Goal: Task Accomplishment & Management: Manage account settings

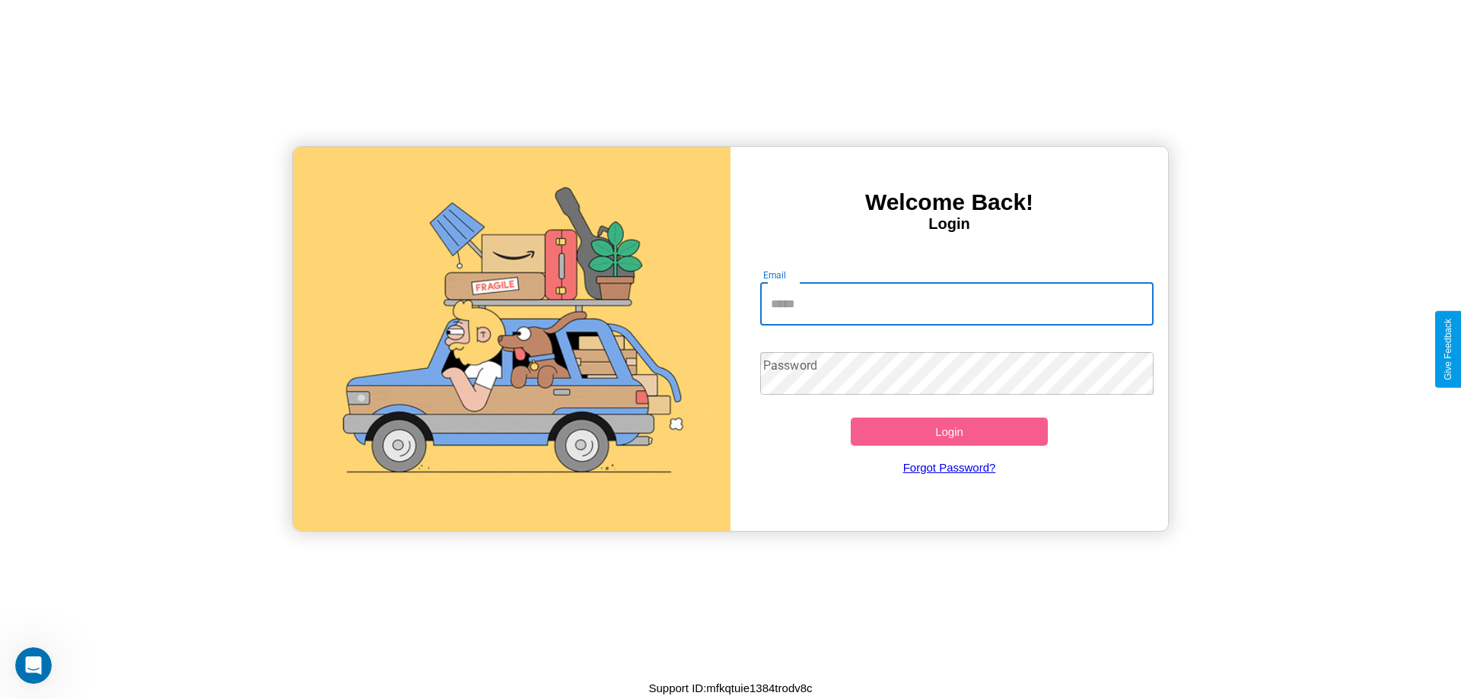
click at [956, 304] on input "Email" at bounding box center [957, 304] width 394 height 43
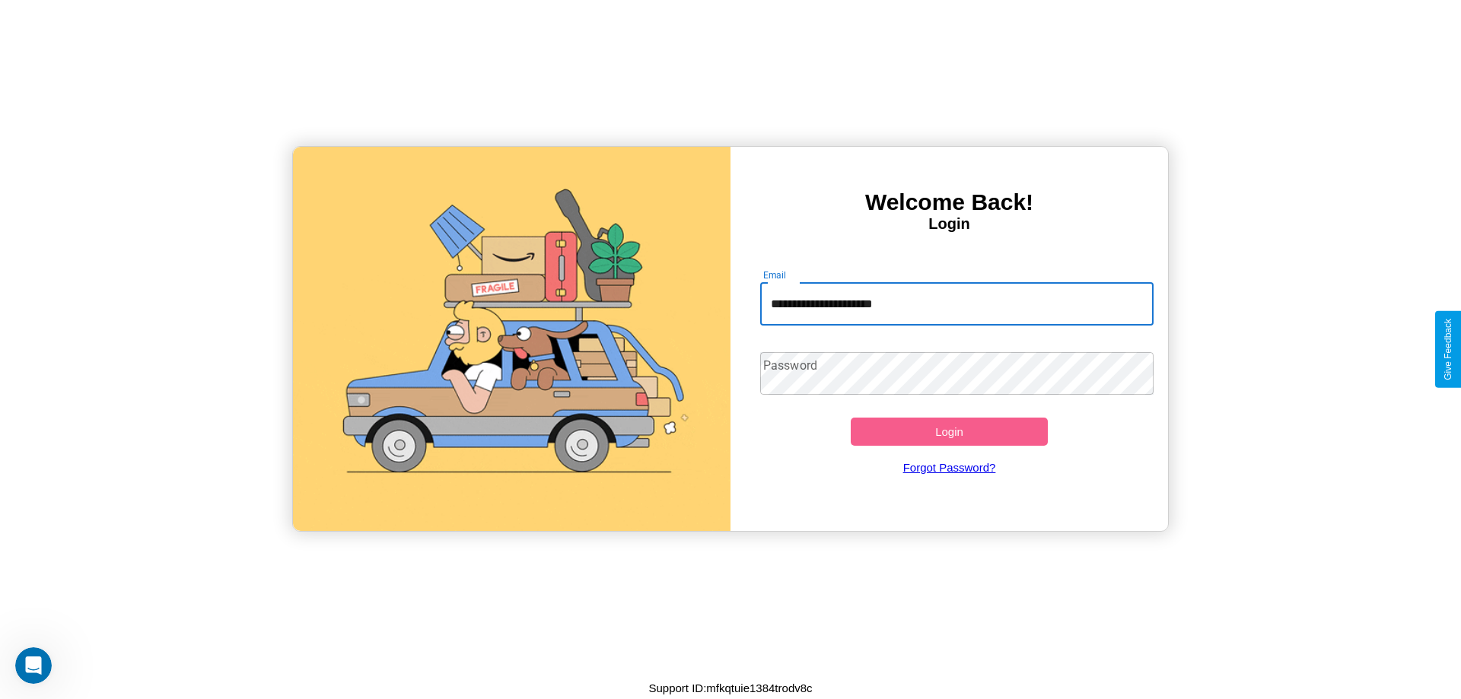
type input "**********"
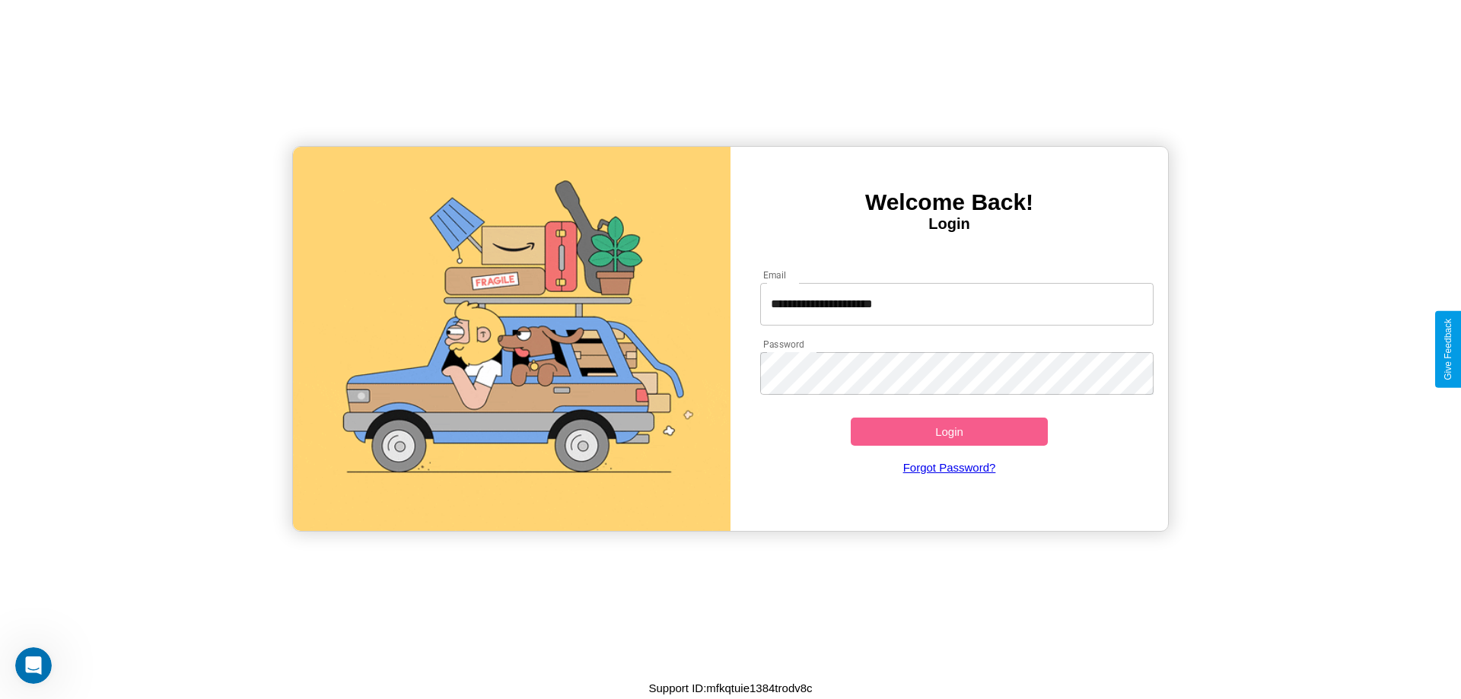
click at [949, 431] on button "Login" at bounding box center [949, 432] width 197 height 28
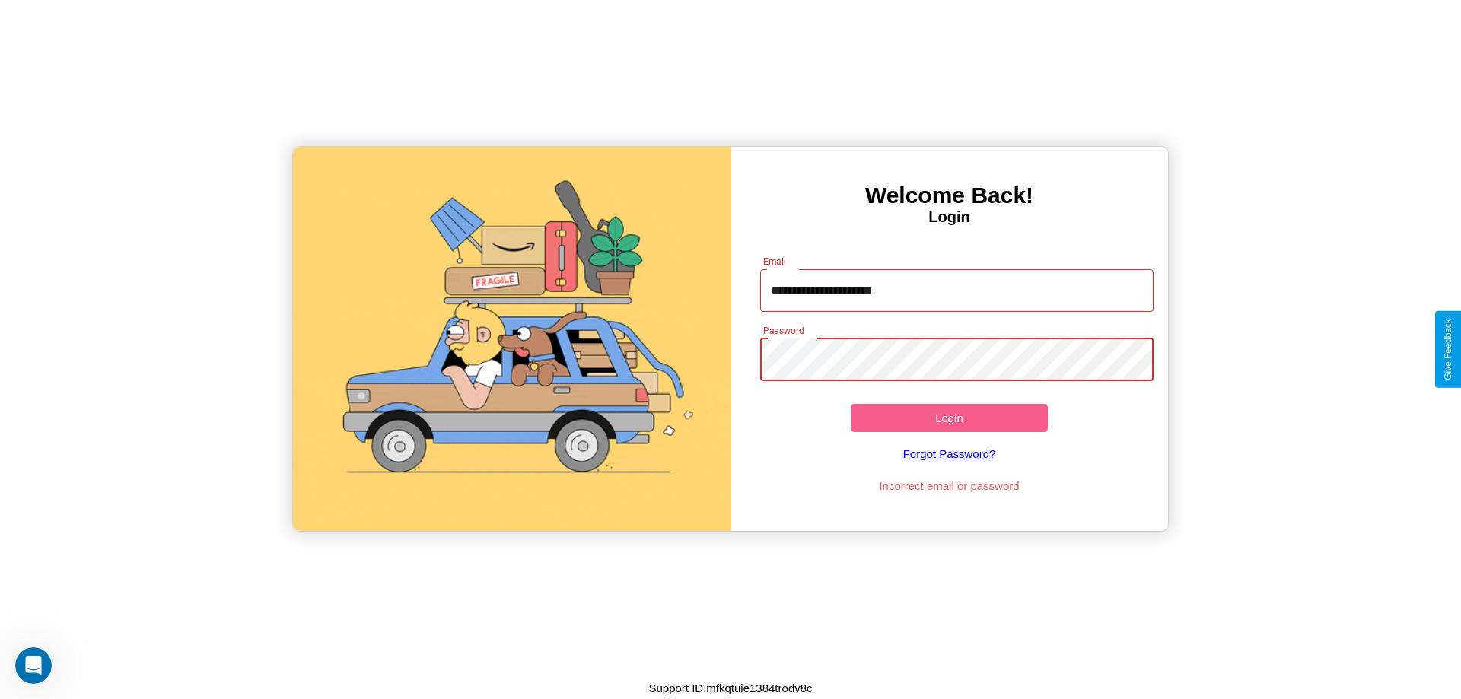
click at [949, 418] on button "Login" at bounding box center [949, 418] width 197 height 28
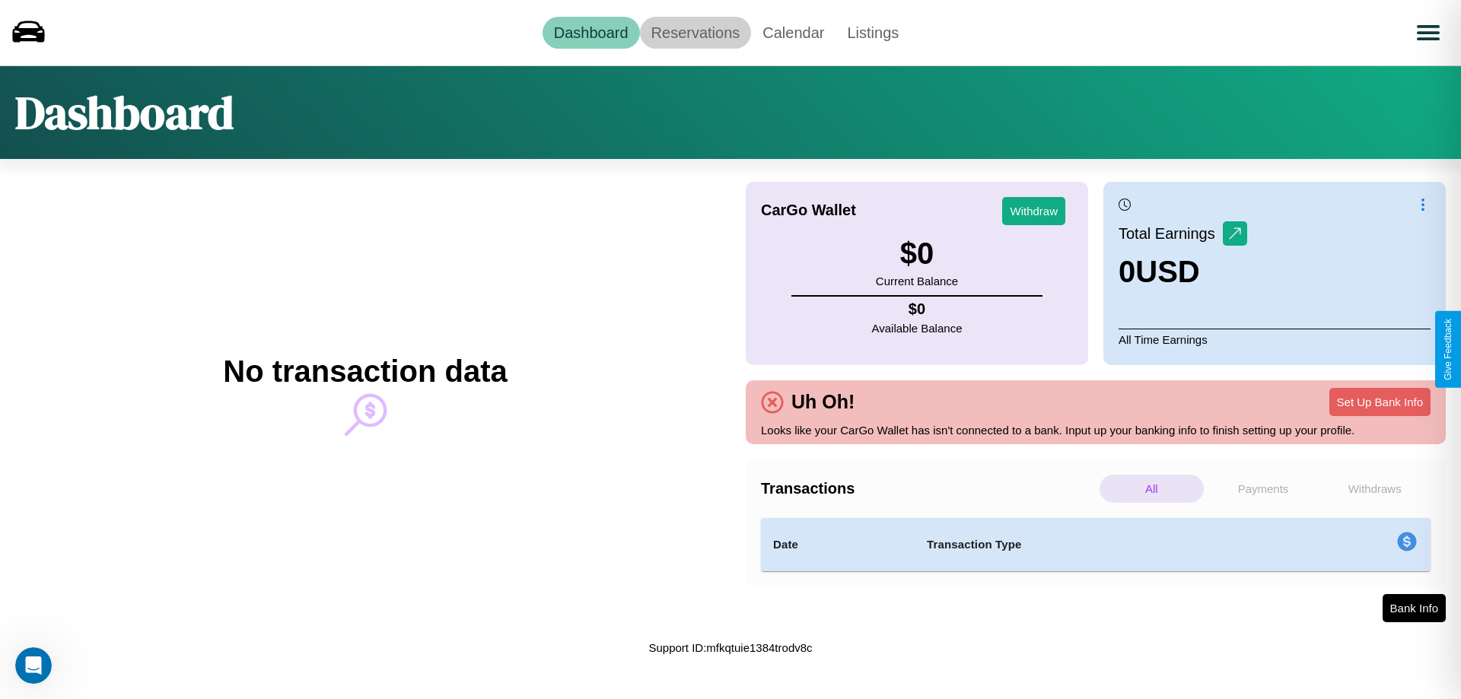
click at [695, 32] on link "Reservations" at bounding box center [696, 33] width 112 height 32
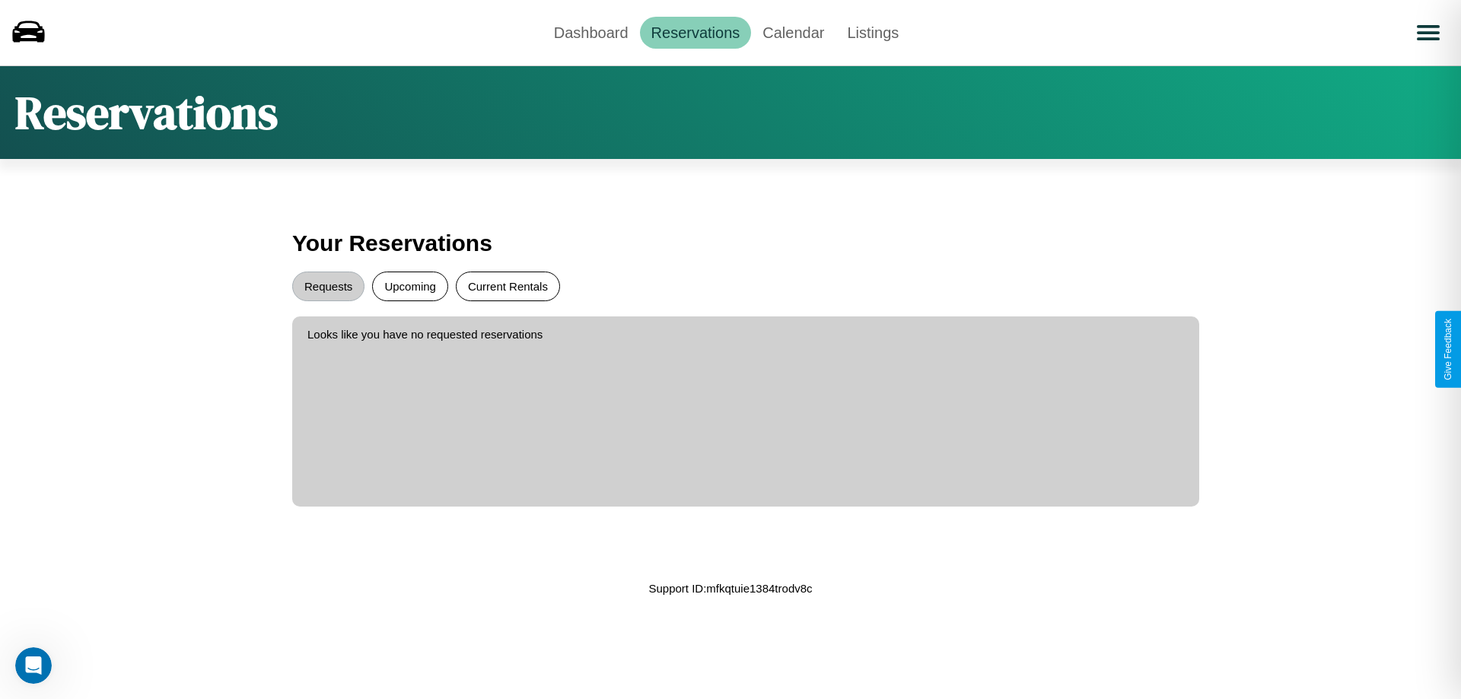
click at [507, 286] on button "Current Rentals" at bounding box center [508, 287] width 104 height 30
click at [328, 286] on button "Requests" at bounding box center [328, 287] width 72 height 30
